Goal: Transaction & Acquisition: Purchase product/service

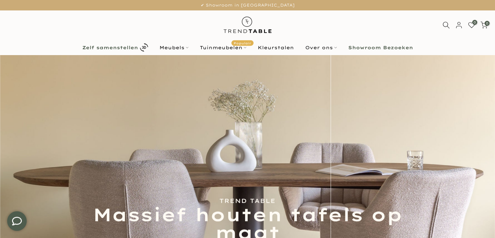
type input "****"
click at [133, 45] on b "Zelf samenstellen" at bounding box center [110, 47] width 56 height 5
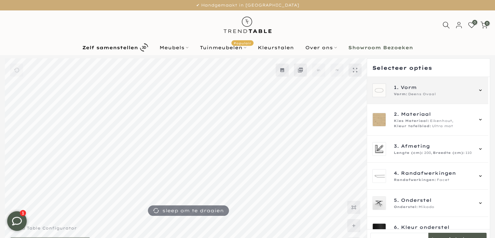
type input "****"
click at [395, 97] on div "1. Vorm Vorm: Deens Ovaal" at bounding box center [427, 90] width 121 height 27
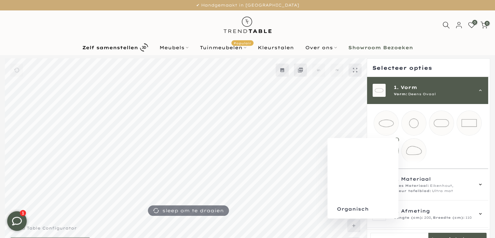
click at [411, 147] on mmq-loader at bounding box center [414, 150] width 24 height 24
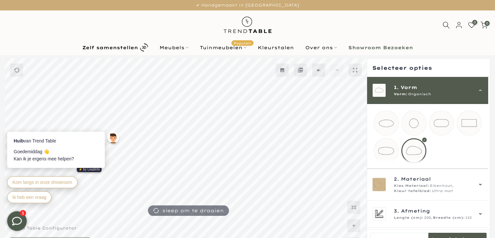
scroll to position [17, 0]
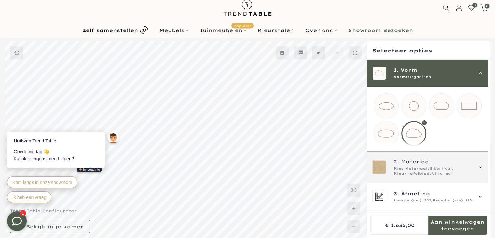
click at [405, 176] on span "Kleur tafelblad:" at bounding box center [412, 173] width 37 height 5
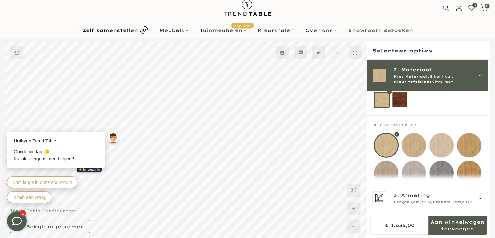
click at [420, 84] on div "2. Materiaal Kies Materiaal: Eikenhout, Kleur tafelblad: Ultra mat" at bounding box center [427, 76] width 121 height 32
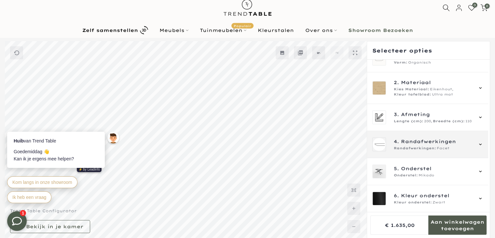
scroll to position [0, 0]
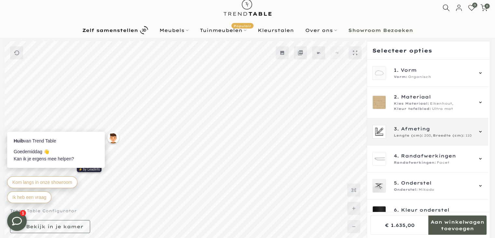
click at [405, 143] on div "3. Afmeting Lengte (cm): 200, Breedte (cm): 110" at bounding box center [427, 131] width 121 height 27
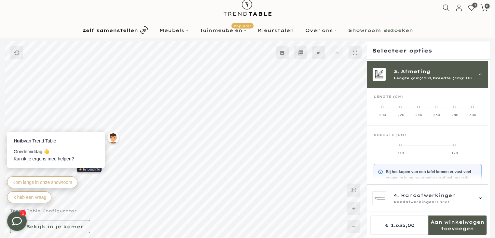
scroll to position [59, 0]
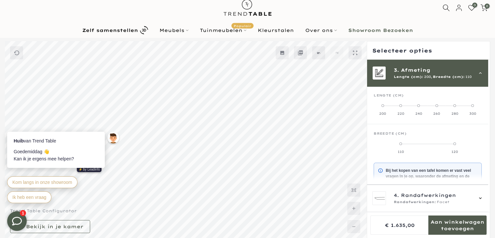
click at [451, 147] on label "120" at bounding box center [455, 147] width 54 height 13
click at [402, 143] on label "110" at bounding box center [401, 147] width 54 height 13
click at [405, 107] on label "220" at bounding box center [401, 109] width 18 height 13
click at [425, 145] on label "120" at bounding box center [428, 147] width 36 height 13
click at [465, 149] on div "130" at bounding box center [464, 151] width 36 height 5
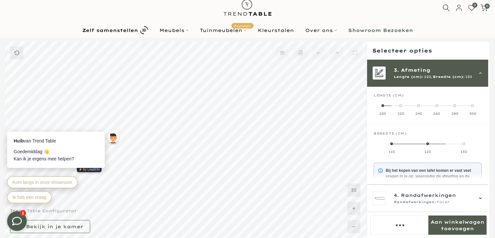
click at [417, 111] on div "240" at bounding box center [419, 113] width 18 height 5
click at [392, 153] on div "100" at bounding box center [387, 151] width 27 height 5
click at [416, 151] on div "110" at bounding box center [414, 151] width 27 height 5
click at [439, 150] on div "120" at bounding box center [441, 151] width 27 height 5
click at [469, 152] on div "130" at bounding box center [468, 151] width 27 height 5
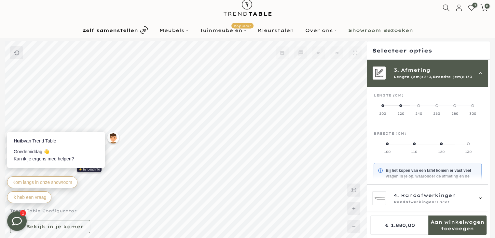
click at [439, 116] on mmq-components-mapper at bounding box center [427, 105] width 121 height 37
click at [436, 111] on label "260" at bounding box center [437, 109] width 18 height 13
click at [388, 154] on mmq-components-mapper at bounding box center [427, 140] width 121 height 32
click at [392, 147] on label "110" at bounding box center [392, 147] width 36 height 13
click at [425, 149] on div "120" at bounding box center [428, 151] width 36 height 5
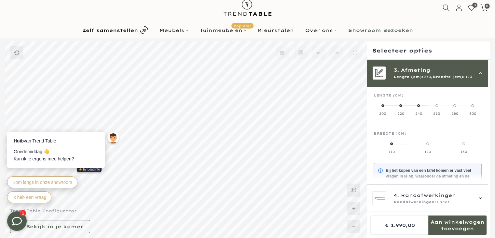
click at [465, 150] on div "130" at bounding box center [464, 151] width 36 height 5
click at [451, 113] on div "280" at bounding box center [455, 113] width 18 height 5
click at [421, 146] on label "120" at bounding box center [428, 147] width 36 height 13
click at [392, 147] on label "110" at bounding box center [392, 147] width 36 height 13
click at [469, 114] on div "300" at bounding box center [473, 113] width 18 height 5
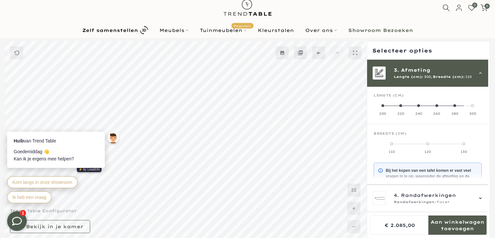
click at [425, 149] on div "120" at bounding box center [428, 151] width 36 height 5
click at [467, 151] on div "130" at bounding box center [464, 151] width 36 height 5
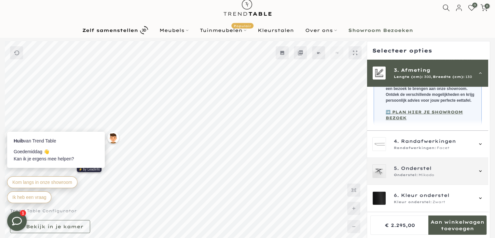
click at [450, 161] on div "5. Onderstel Onderstel: Mikado" at bounding box center [427, 171] width 121 height 27
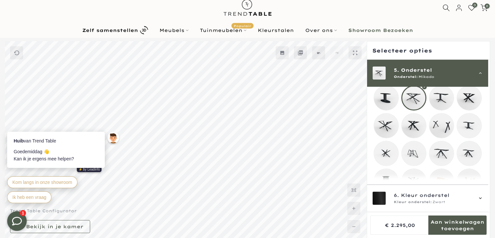
scroll to position [112, 0]
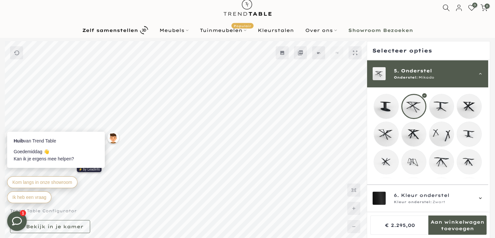
click at [391, 106] on mmq-loader at bounding box center [386, 106] width 24 height 24
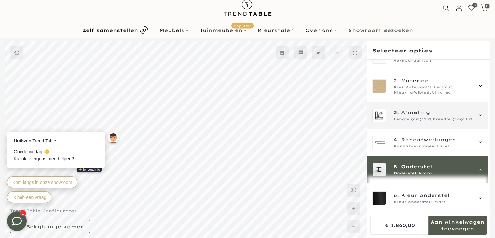
scroll to position [14, 0]
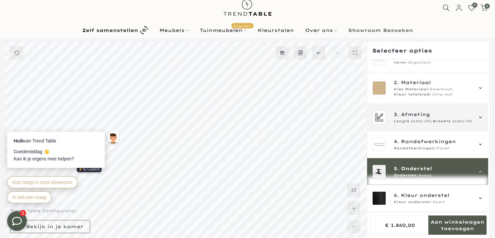
click at [449, 117] on span "3. Afmeting" at bounding box center [433, 114] width 79 height 7
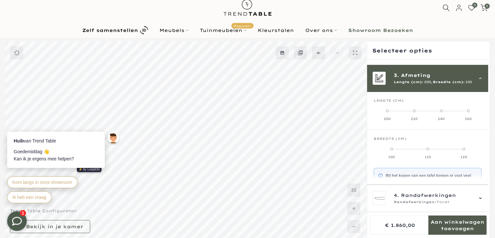
scroll to position [59, 0]
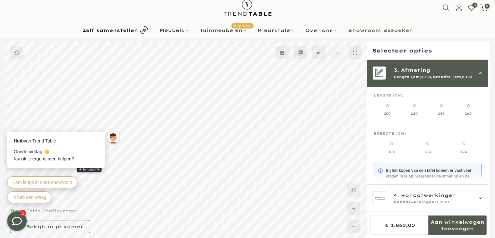
click at [465, 79] on div "3. Afmeting Lengte (cm): 200, Breedte (cm): 100" at bounding box center [427, 73] width 121 height 27
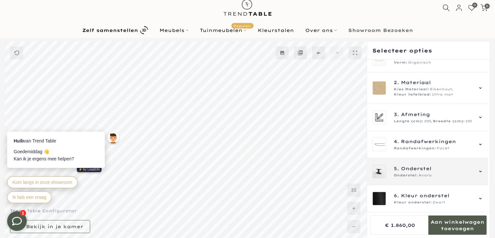
click at [436, 165] on span "5. Onderstel" at bounding box center [433, 168] width 79 height 7
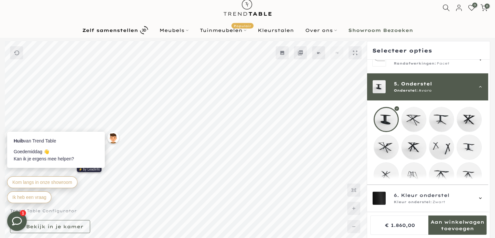
scroll to position [112, 0]
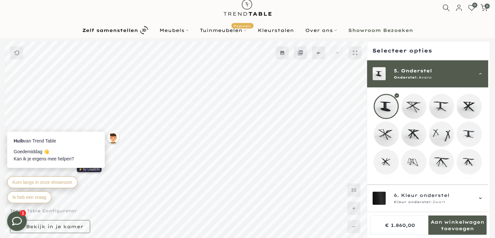
click at [415, 163] on mmq-loader at bounding box center [414, 161] width 24 height 24
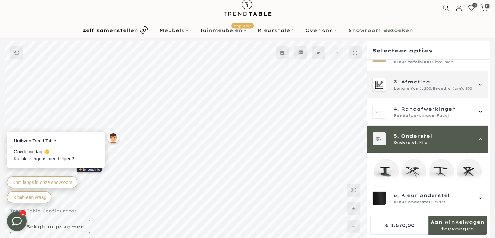
click at [457, 87] on span "Breedte (cm):" at bounding box center [449, 88] width 32 height 5
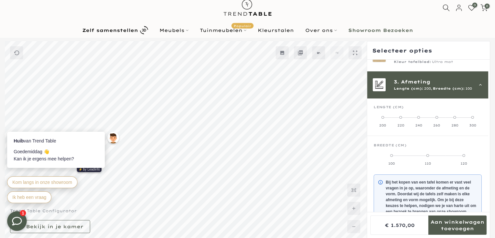
scroll to position [59, 0]
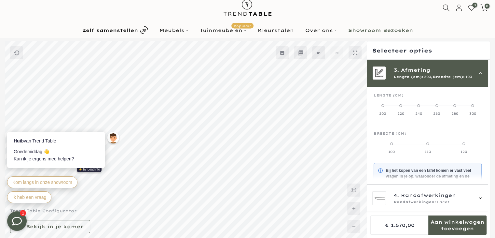
click at [470, 105] on label "300" at bounding box center [473, 109] width 18 height 13
click at [412, 152] on div "110" at bounding box center [414, 151] width 27 height 5
click at [448, 144] on label "120" at bounding box center [441, 147] width 27 height 13
click at [469, 145] on label "130" at bounding box center [468, 147] width 27 height 13
click at [14, 125] on div at bounding box center [12, 124] width 10 height 10
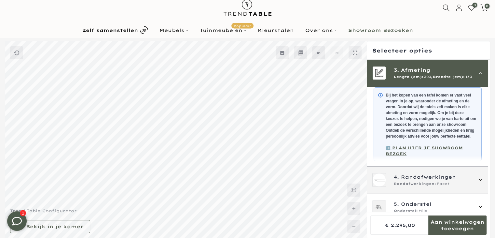
scroll to position [174, 0]
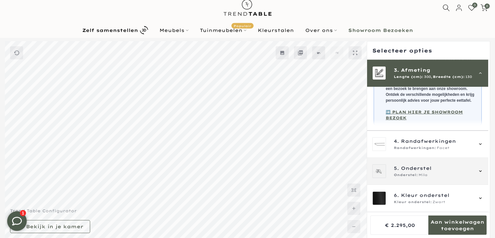
click at [402, 162] on div "5. Onderstel Onderstel: Mila" at bounding box center [427, 171] width 121 height 27
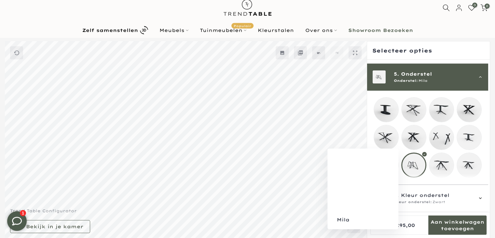
scroll to position [112, 0]
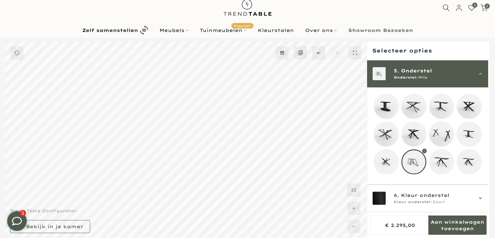
click at [445, 161] on mmq-loader at bounding box center [442, 161] width 24 height 24
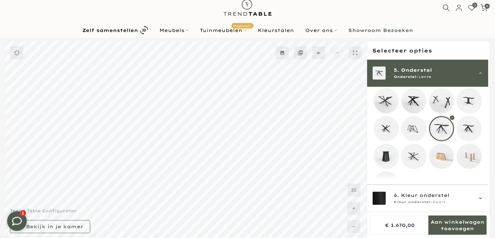
scroll to position [167, 0]
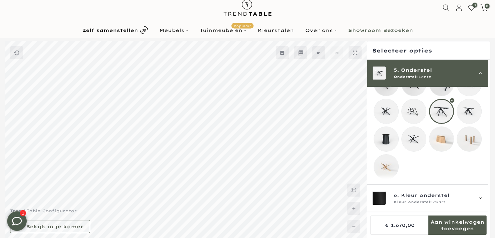
click at [435, 141] on mmq-loader at bounding box center [442, 139] width 24 height 24
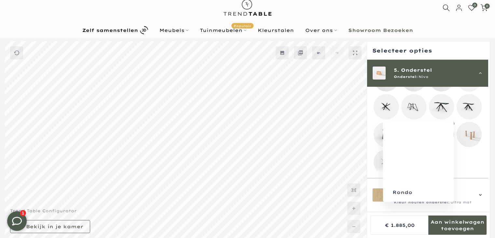
click at [465, 137] on mmq-loader at bounding box center [469, 134] width 24 height 24
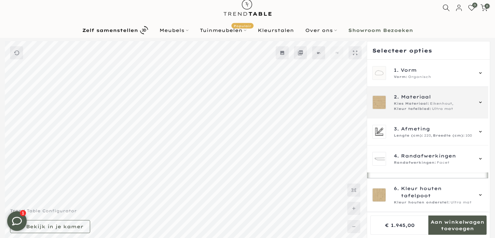
click at [445, 111] on div "2. Materiaal Kies Materiaal: Eikenhout, Kleur tafelblad: Ultra mat" at bounding box center [427, 103] width 121 height 32
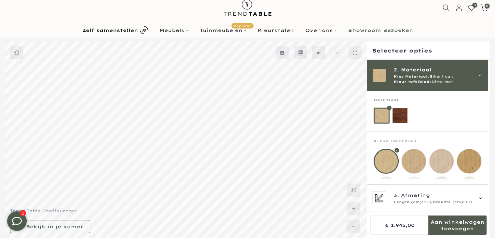
click at [446, 73] on span "2. Materiaal" at bounding box center [433, 69] width 79 height 7
